Goal: Find contact information

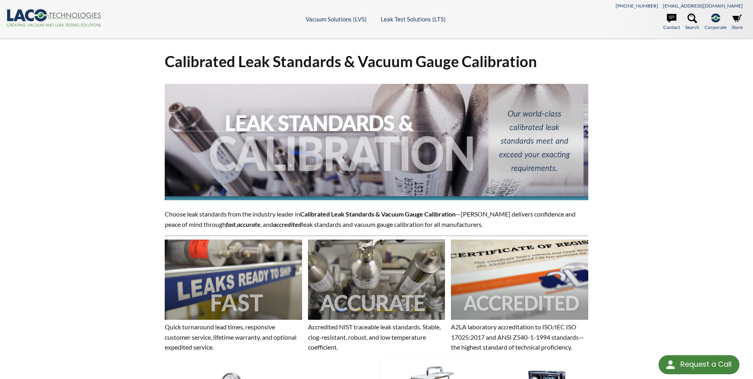
select select "Language Translate Widget"
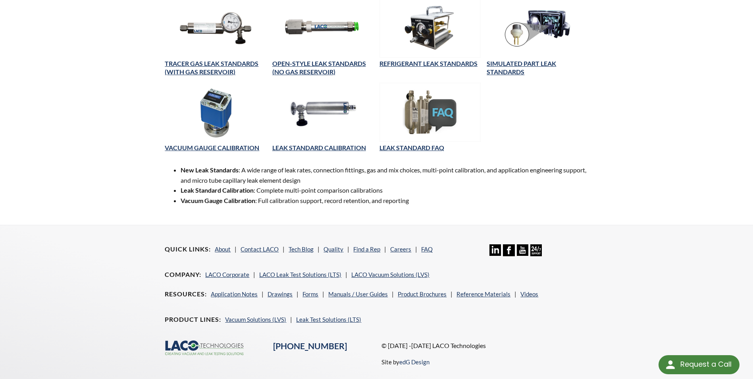
scroll to position [281, 0]
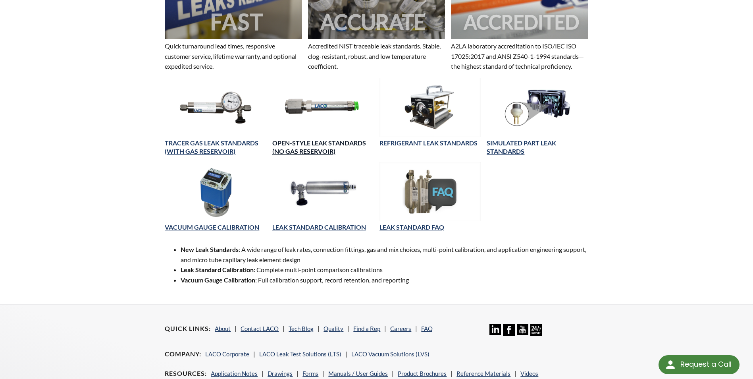
click at [321, 146] on link "OPEN-STYLE LEAK STANDARDS (NO GAS RESERVOIR)" at bounding box center [319, 147] width 94 height 16
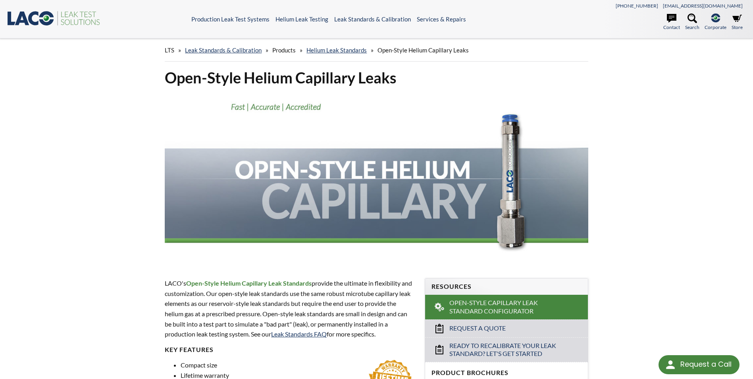
select select "Language Translate Widget"
click at [674, 20] on icon at bounding box center [672, 18] width 10 height 9
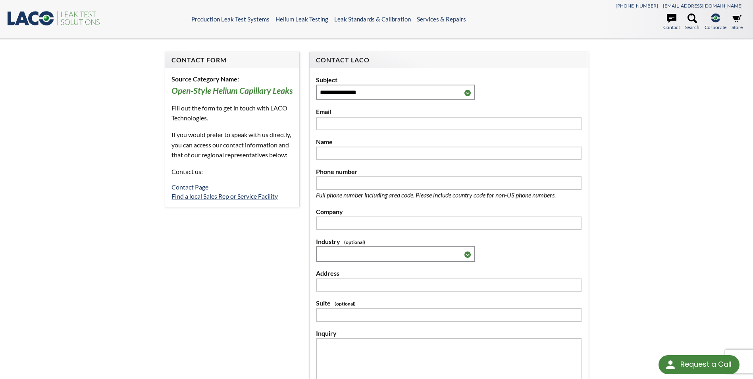
select select "Language Translate Widget"
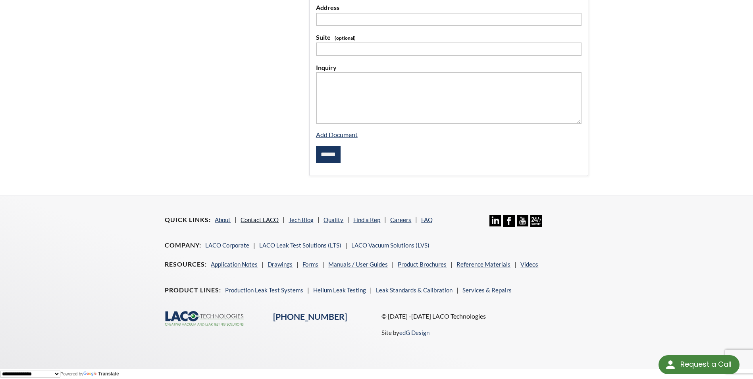
click at [265, 219] on link "Contact LACO" at bounding box center [259, 219] width 38 height 7
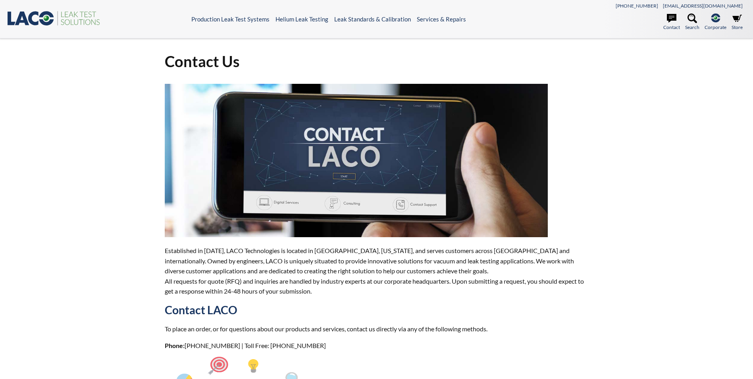
select select "Language Translate Widget"
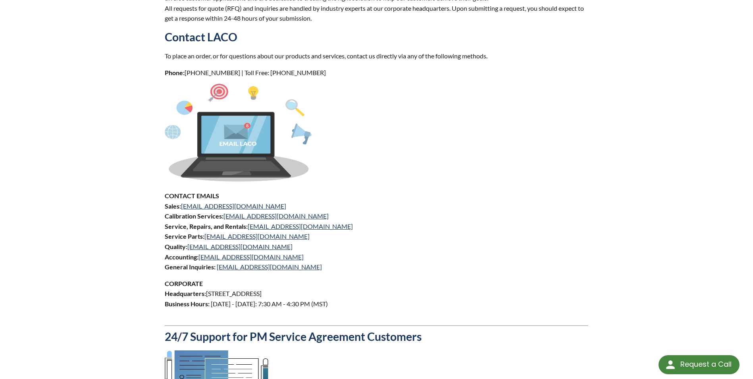
scroll to position [74, 0]
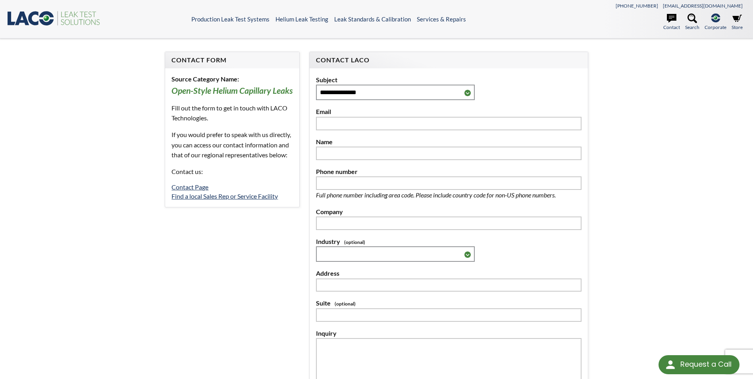
select select "Language Translate Widget"
